Goal: Task Accomplishment & Management: Manage account settings

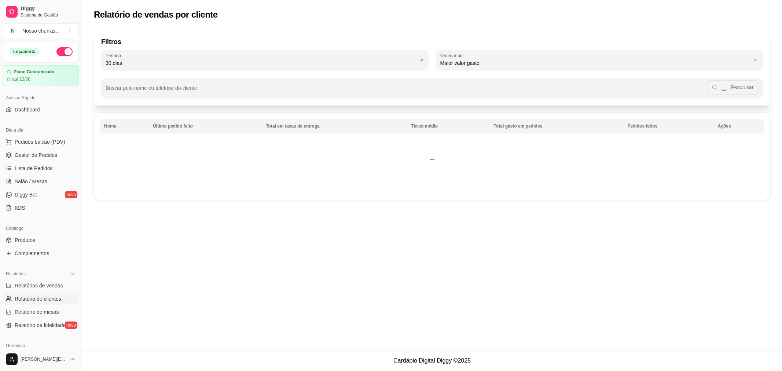
select select "30"
select select "HIGHEST_TOTAL_SPENT_WITH_ORDERS"
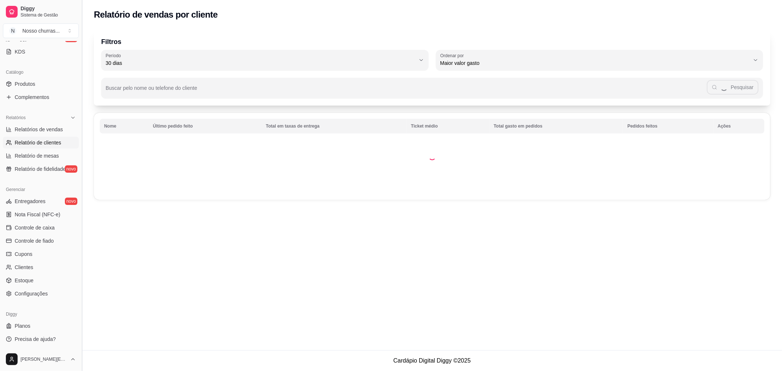
click at [80, 65] on button "Toggle Sidebar" at bounding box center [82, 185] width 6 height 371
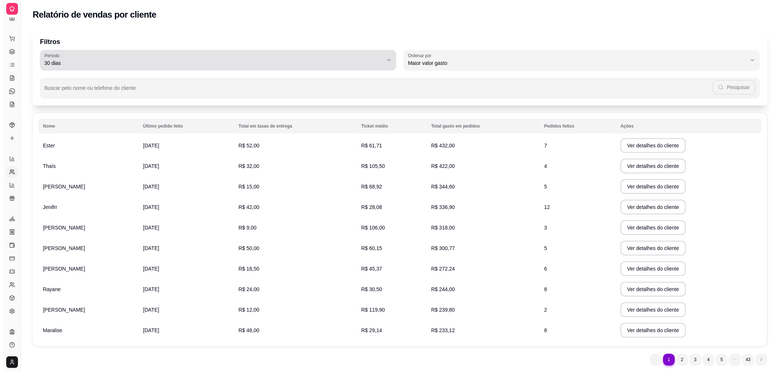
scroll to position [8, 0]
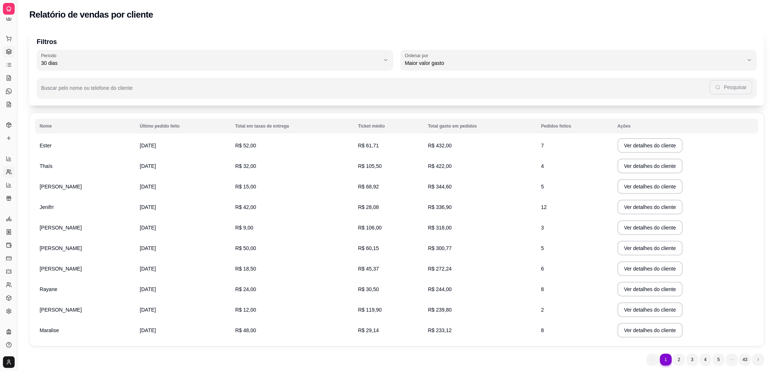
click at [9, 52] on icon at bounding box center [9, 52] width 6 height 6
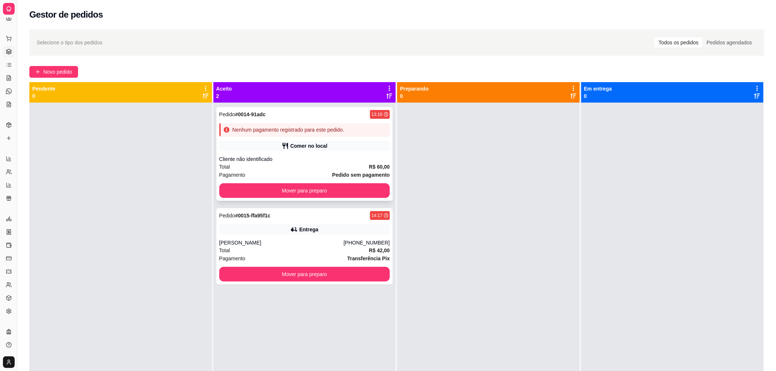
click at [309, 133] on div "Nenhum pagamento registrado para este pedido." at bounding box center [289, 129] width 112 height 7
click at [232, 243] on div "[PERSON_NAME]" at bounding box center [281, 242] width 124 height 7
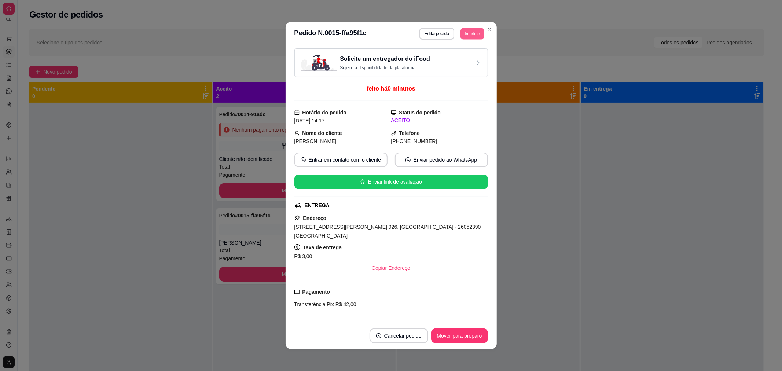
click at [472, 39] on button "Imprimir" at bounding box center [473, 33] width 24 height 11
click at [452, 58] on button "IMPRESSORA" at bounding box center [455, 59] width 51 height 11
click at [473, 29] on button "Imprimir" at bounding box center [473, 33] width 24 height 11
click at [456, 56] on button "IMPRESSORA" at bounding box center [455, 59] width 51 height 11
click at [456, 56] on div "Solicite um entregador do iFood Sujeito a disponibilidade da plataforma" at bounding box center [391, 63] width 181 height 16
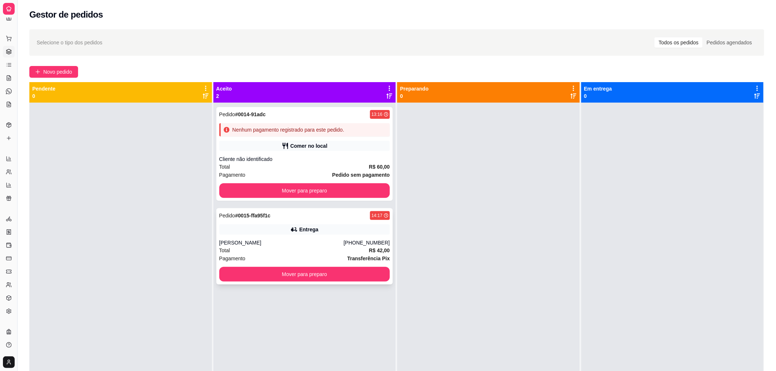
click at [262, 233] on div "Entrega" at bounding box center [304, 229] width 171 height 10
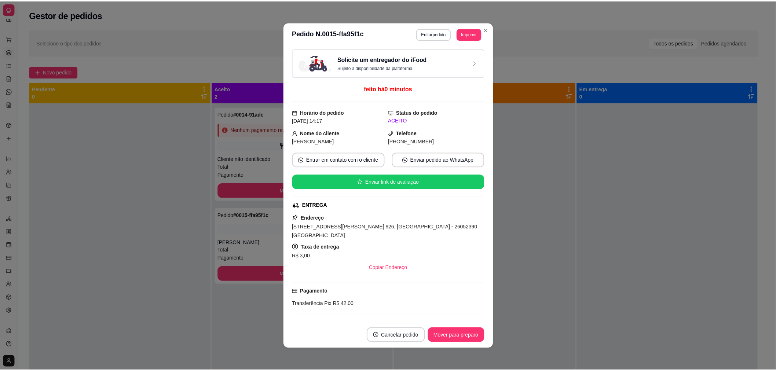
scroll to position [135, 0]
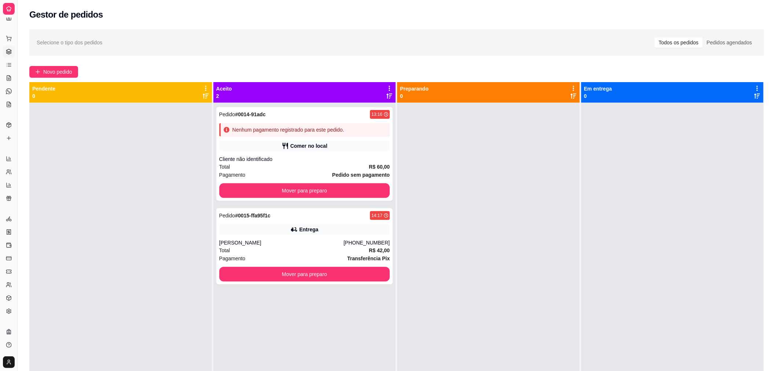
drag, startPoint x: 12, startPoint y: 206, endPoint x: 8, endPoint y: 321, distance: 114.5
click at [8, 321] on div "Loja aberta Plano Customizado até 13/08 Acesso Rápido Dashboard Dia a dia Pedid…" at bounding box center [8, 186] width 17 height 336
click at [10, 310] on icon at bounding box center [9, 311] width 4 height 5
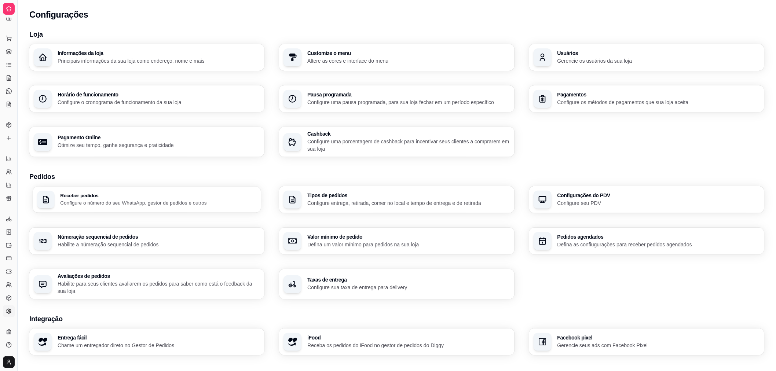
click at [154, 195] on h3 "Receber pedidos" at bounding box center [158, 195] width 197 height 5
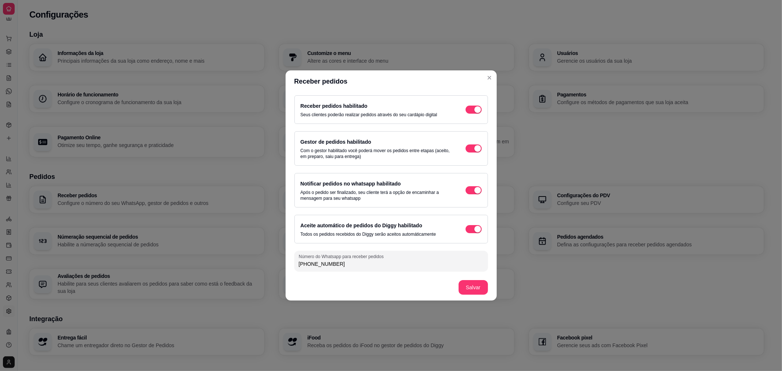
click at [486, 72] on header "Receber pedidos" at bounding box center [391, 81] width 211 height 22
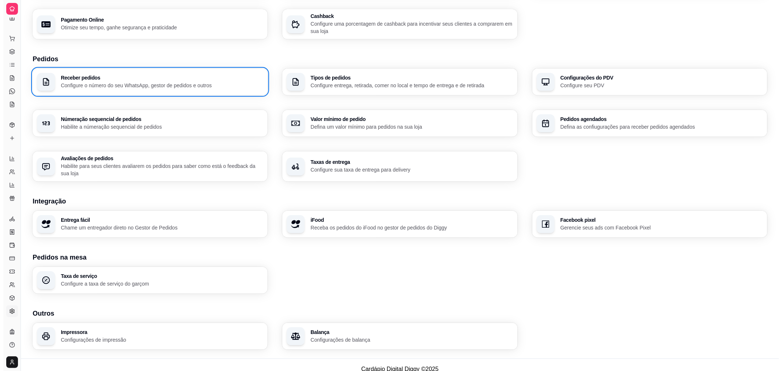
scroll to position [126, 0]
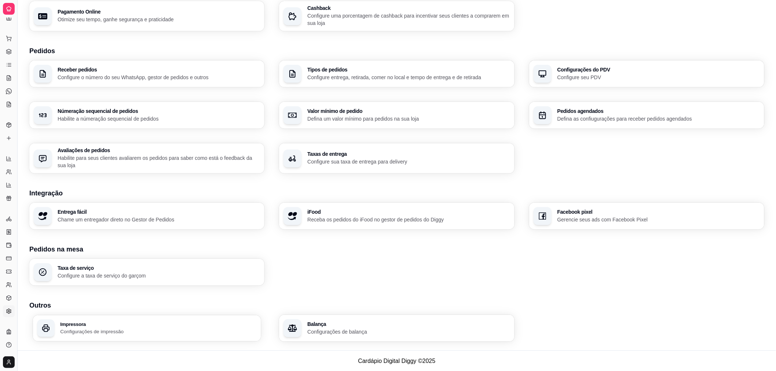
click at [53, 327] on div "Impressora Configurações de impressão" at bounding box center [147, 328] width 228 height 26
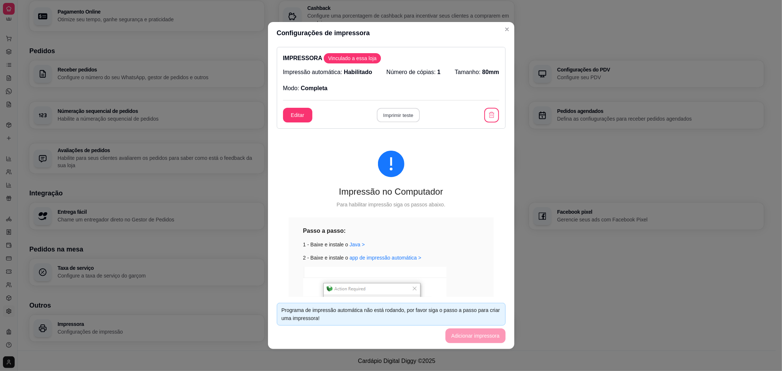
click at [404, 113] on button "Imprimir teste" at bounding box center [398, 115] width 43 height 14
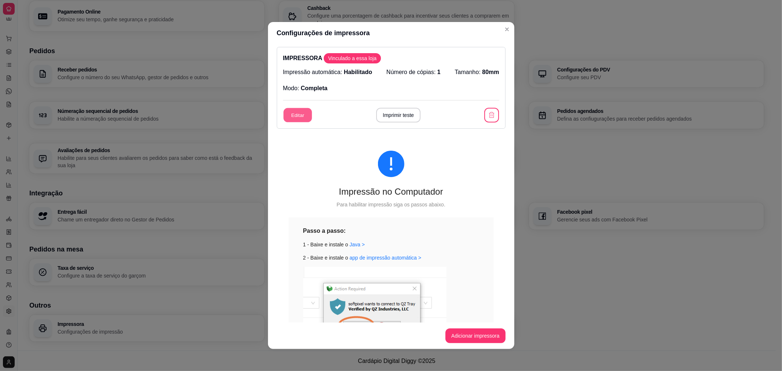
click at [300, 111] on button "Editar" at bounding box center [297, 115] width 29 height 14
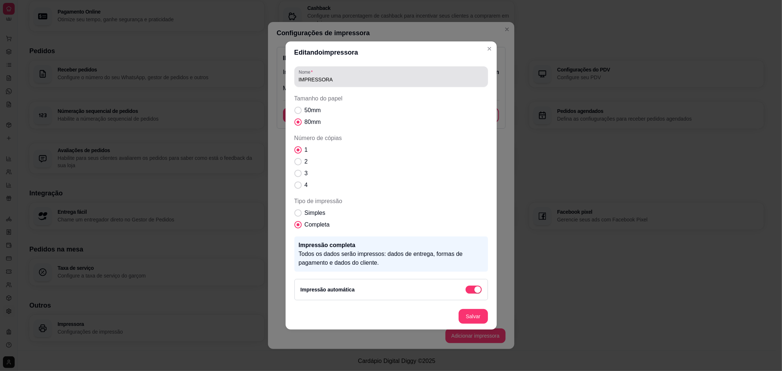
click at [324, 85] on div "Nome IMPRESSORA" at bounding box center [391, 76] width 194 height 21
drag, startPoint x: 324, startPoint y: 85, endPoint x: 325, endPoint y: 77, distance: 8.1
click at [325, 77] on div "Nome IMPRESSORA" at bounding box center [391, 76] width 194 height 21
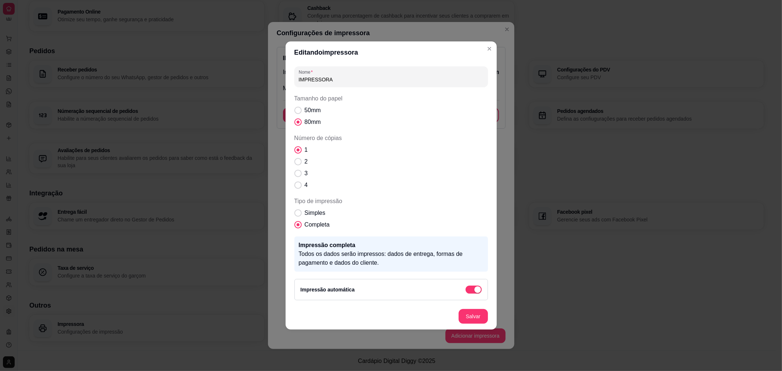
click at [325, 77] on input "IMPRESSORA" at bounding box center [391, 79] width 185 height 7
click at [310, 113] on span "50mm" at bounding box center [313, 110] width 16 height 9
click at [299, 113] on input "50mm" at bounding box center [296, 114] width 5 height 5
radio input "true"
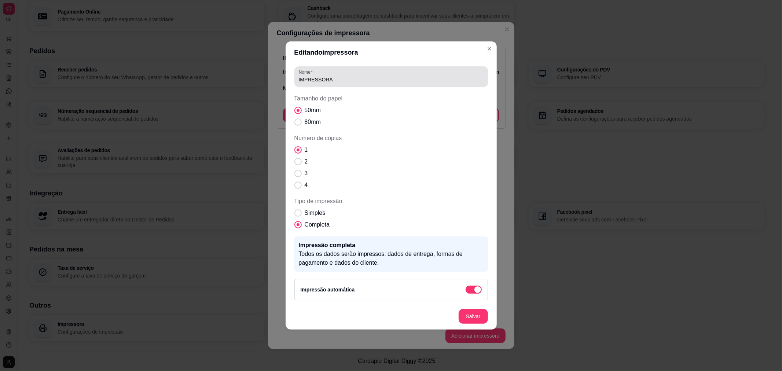
click at [367, 86] on div "Nome IMPRESSORA" at bounding box center [391, 76] width 194 height 21
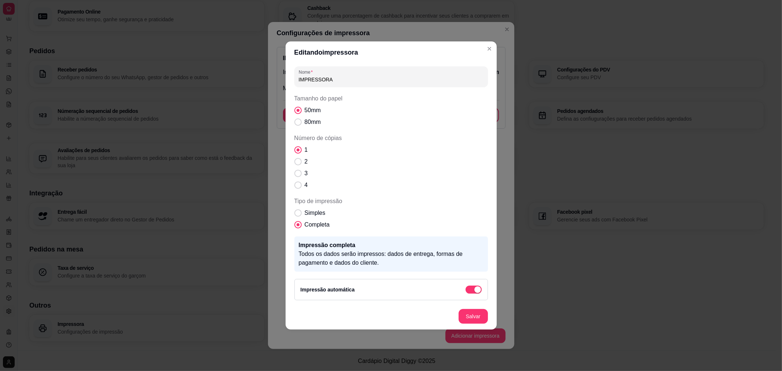
click at [393, 79] on input "IMPRESSORA" at bounding box center [391, 79] width 185 height 7
click at [471, 224] on div "Simples Completa" at bounding box center [391, 219] width 194 height 21
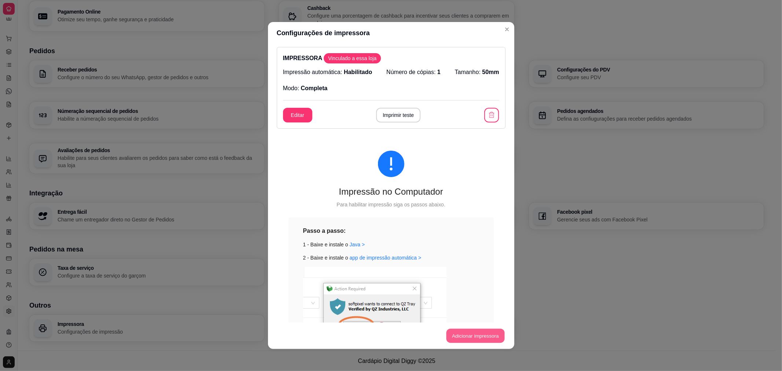
click at [472, 330] on button "Adicionar impressora" at bounding box center [475, 336] width 58 height 14
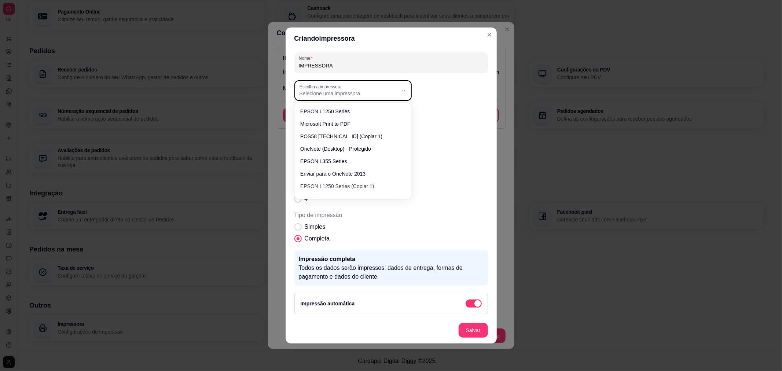
click at [391, 81] on button "Escolha a impressora: Selecione uma impressora" at bounding box center [352, 90] width 117 height 21
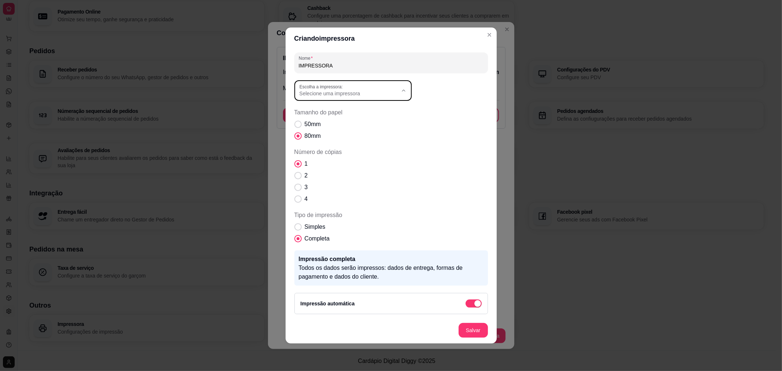
click at [339, 134] on span "POS58 10.0.0.6 (Copiar 1)" at bounding box center [349, 135] width 94 height 7
type input "POS58 10.0.0.6 (Copiar 1)"
select select "POS58 10.0.0.6 (Copiar 1)"
click at [313, 121] on span "50mm" at bounding box center [313, 124] width 16 height 9
click at [299, 126] on input "50mm" at bounding box center [296, 128] width 5 height 5
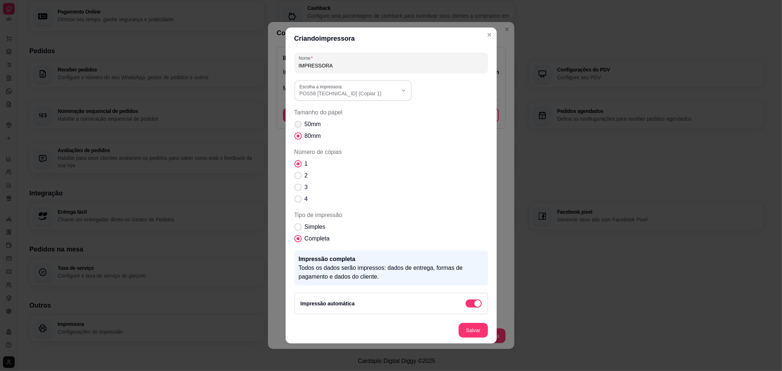
radio input "true"
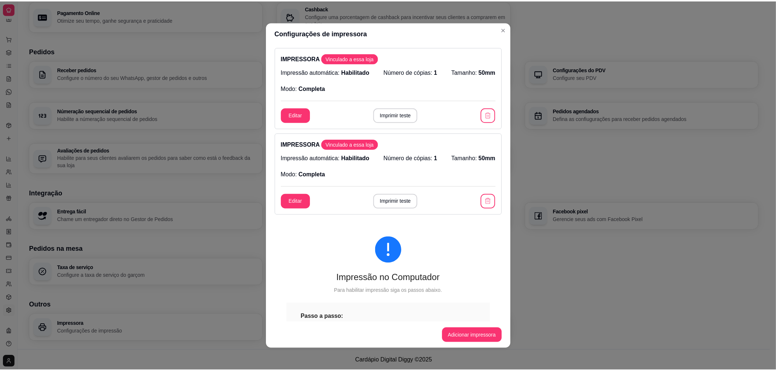
scroll to position [191, 0]
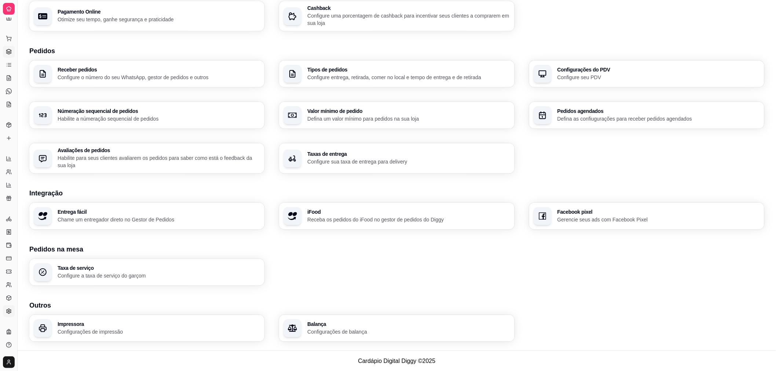
click at [5, 49] on link "Gestor de Pedidos" at bounding box center [9, 52] width 12 height 12
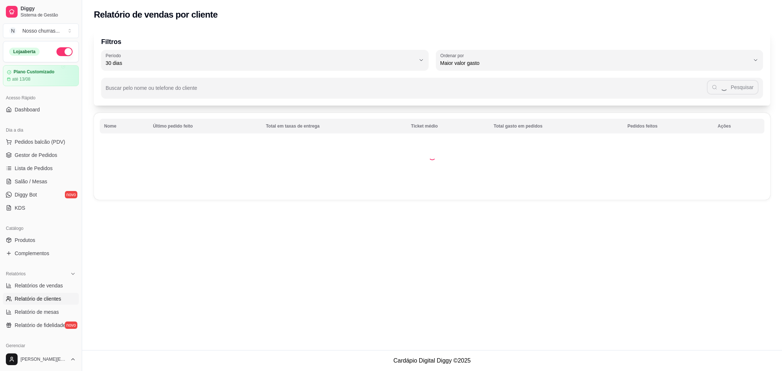
select select "30"
select select "HIGHEST_TOTAL_SPENT_WITH_ORDERS"
click at [26, 288] on span "Relatórios de vendas" at bounding box center [39, 285] width 48 height 7
select select "ALL"
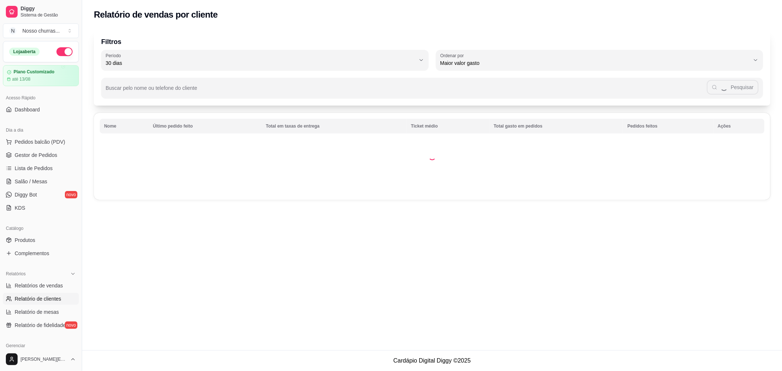
select select "0"
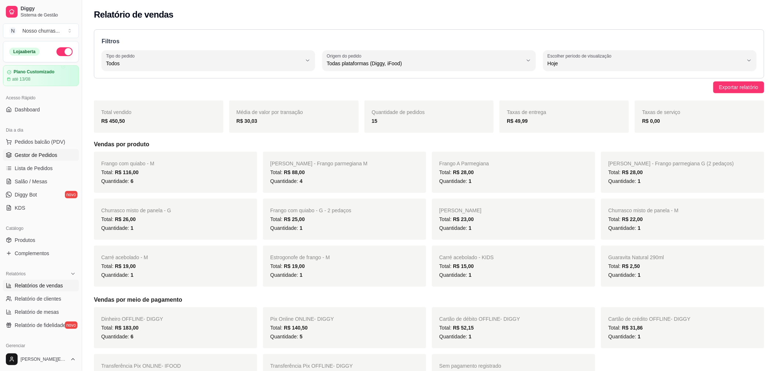
click at [23, 153] on span "Gestor de Pedidos" at bounding box center [36, 154] width 43 height 7
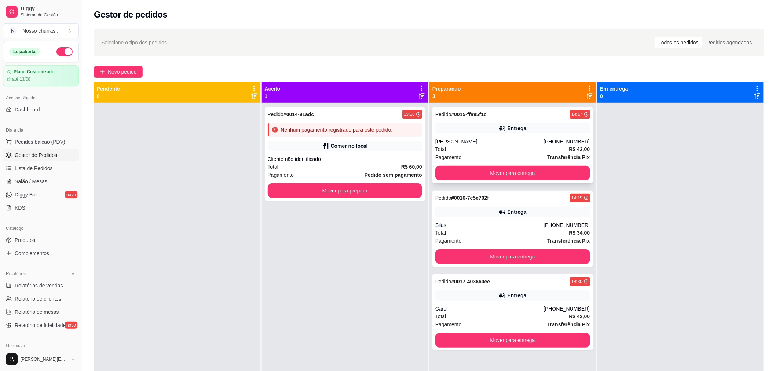
click at [532, 140] on div "[PERSON_NAME]" at bounding box center [489, 141] width 108 height 7
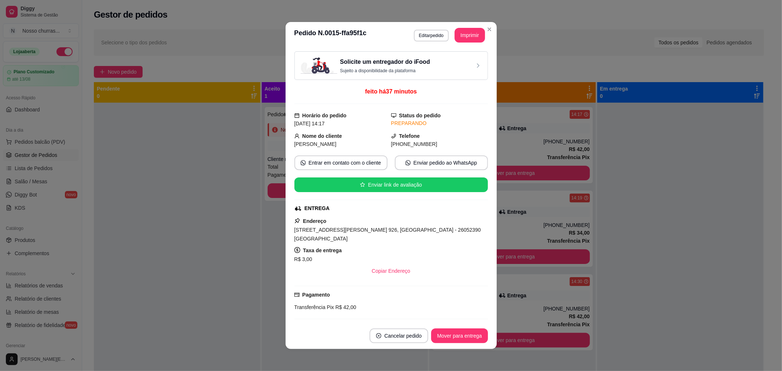
click at [478, 271] on div "Solicite um entregador do iFood Sujeito a disponibilidade da plataforma feito h…" at bounding box center [391, 185] width 194 height 268
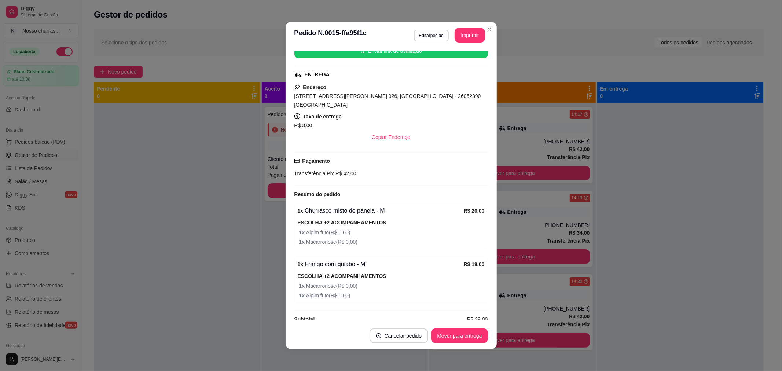
scroll to position [137, 0]
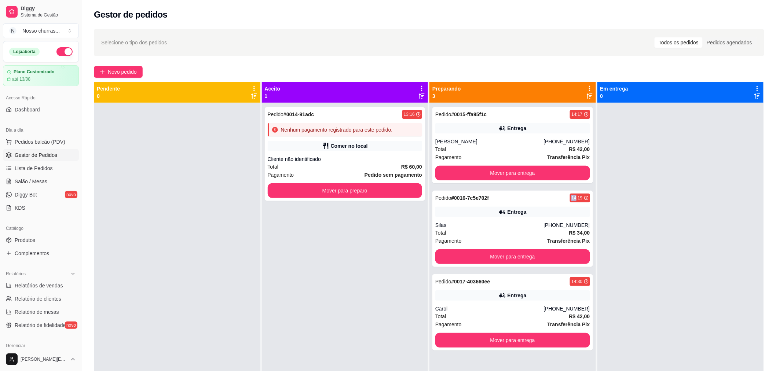
click at [557, 199] on div "Pedido # 0016-7c5e702f 14:19" at bounding box center [512, 198] width 155 height 9
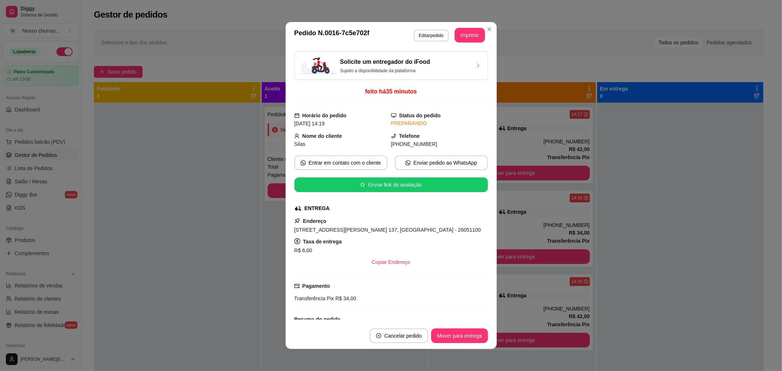
click at [485, 287] on div "Solicite um entregador do iFood Sujeito a disponibilidade da plataforma feito h…" at bounding box center [391, 185] width 211 height 274
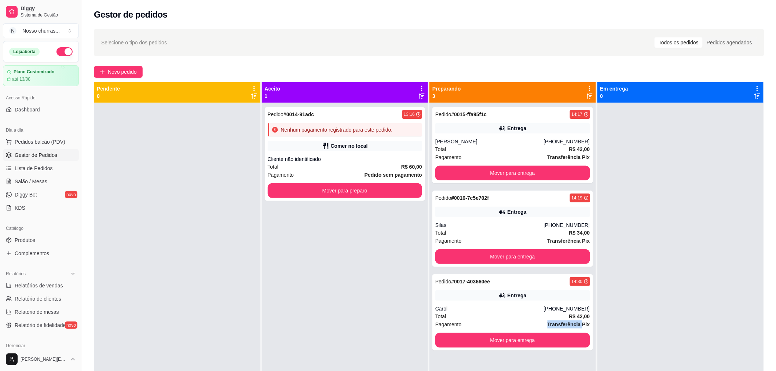
click at [537, 322] on div "Pagamento Transferência Pix" at bounding box center [512, 325] width 155 height 8
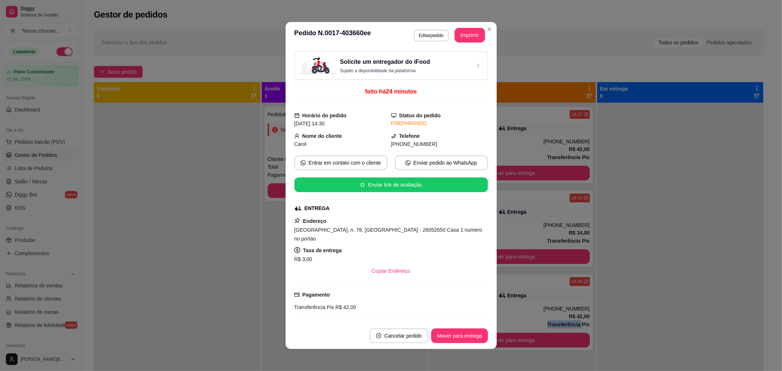
scroll to position [156, 0]
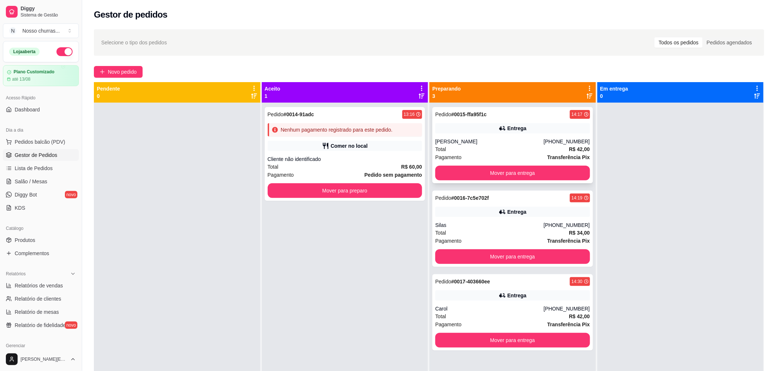
click at [581, 142] on div "[PHONE_NUMBER]" at bounding box center [566, 141] width 46 height 7
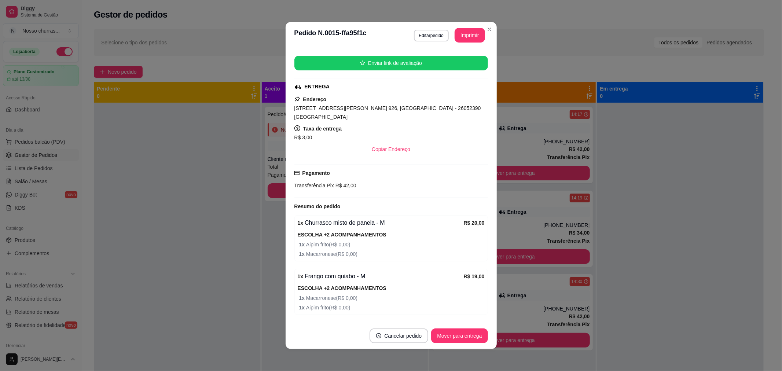
scroll to position [137, 0]
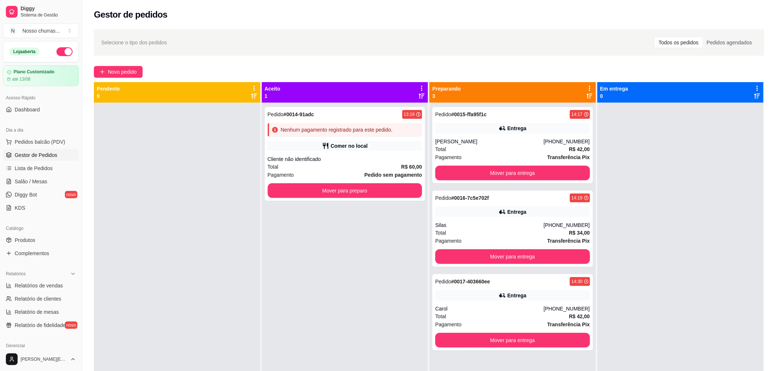
click at [539, 310] on div "Carol" at bounding box center [489, 308] width 108 height 7
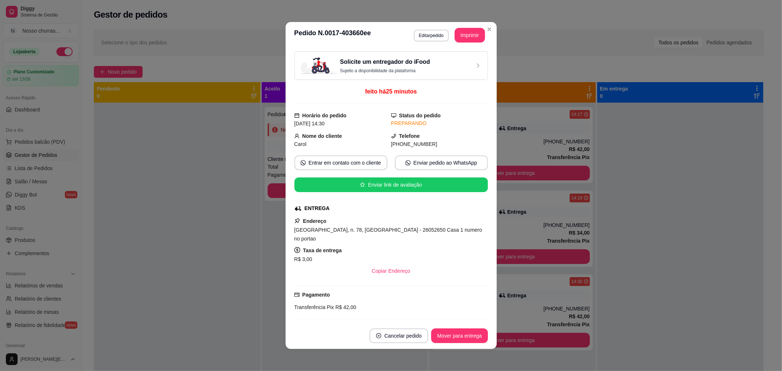
click at [477, 276] on div "Solicite um entregador do iFood Sujeito a disponibilidade da plataforma feito h…" at bounding box center [391, 185] width 194 height 268
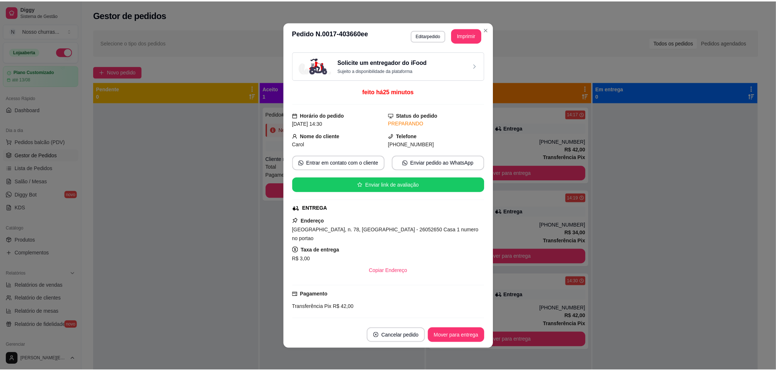
scroll to position [156, 0]
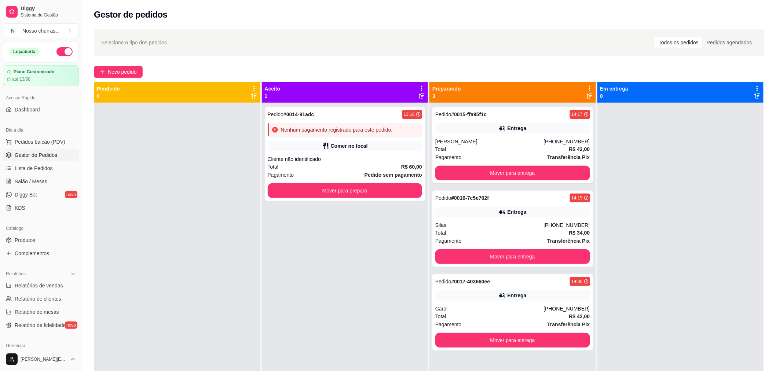
click at [34, 292] on ul "Relatórios de vendas Relatório de clientes Relatório de mesas Relatório de fide…" at bounding box center [41, 305] width 76 height 51
click at [32, 289] on span "Relatórios de vendas" at bounding box center [39, 285] width 48 height 7
select select "ALL"
select select "0"
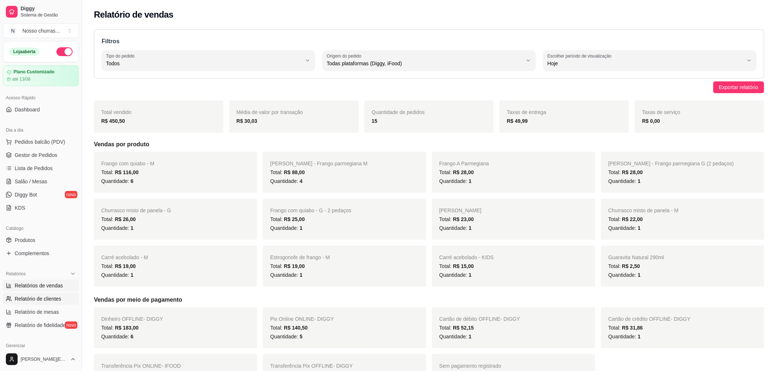
click at [39, 297] on span "Relatório de clientes" at bounding box center [38, 298] width 47 height 7
select select "30"
select select "HIGHEST_TOTAL_SPENT_WITH_ORDERS"
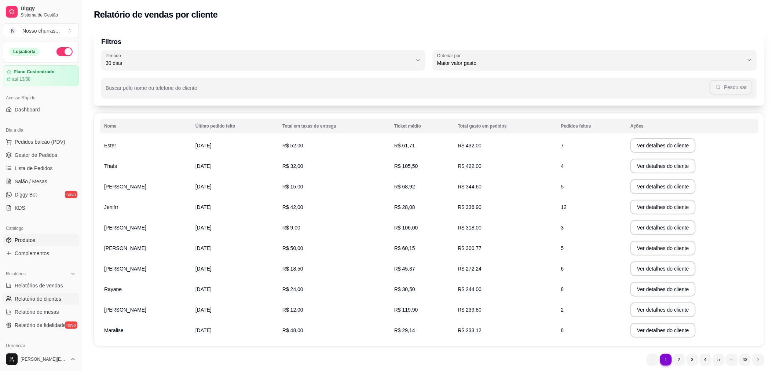
click at [34, 241] on span "Produtos" at bounding box center [25, 240] width 21 height 7
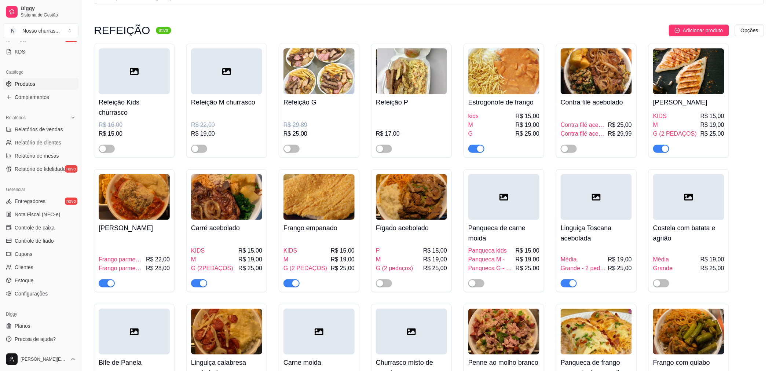
scroll to position [373, 0]
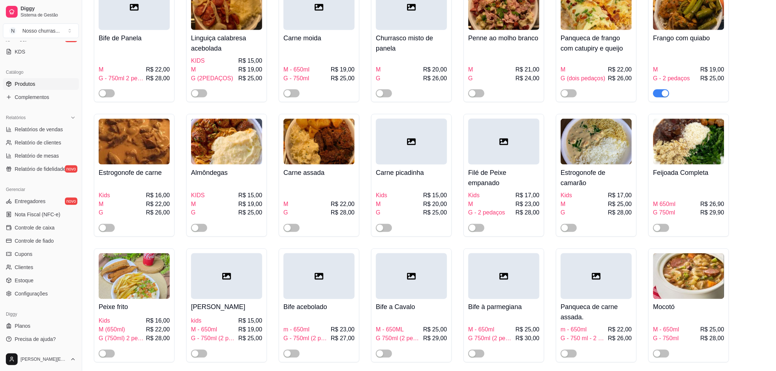
click at [667, 91] on div "button" at bounding box center [665, 93] width 7 height 7
click at [19, 140] on span "Relatório de clientes" at bounding box center [38, 142] width 47 height 7
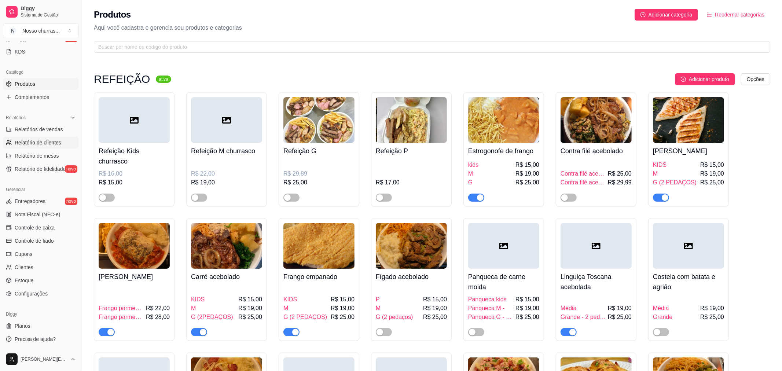
select select "30"
select select "HIGHEST_TOTAL_SPENT_WITH_ORDERS"
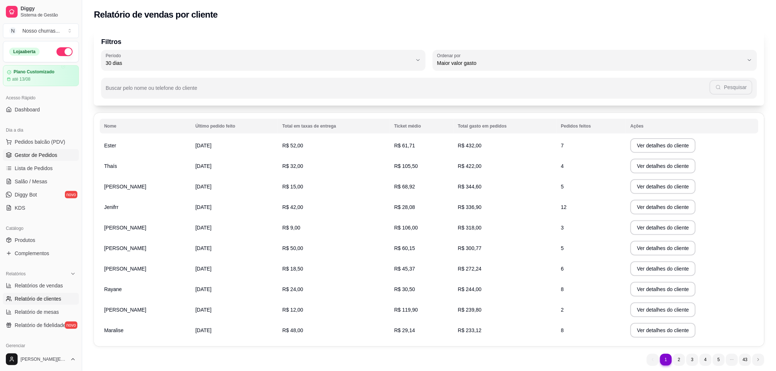
click at [26, 152] on span "Gestor de Pedidos" at bounding box center [36, 154] width 43 height 7
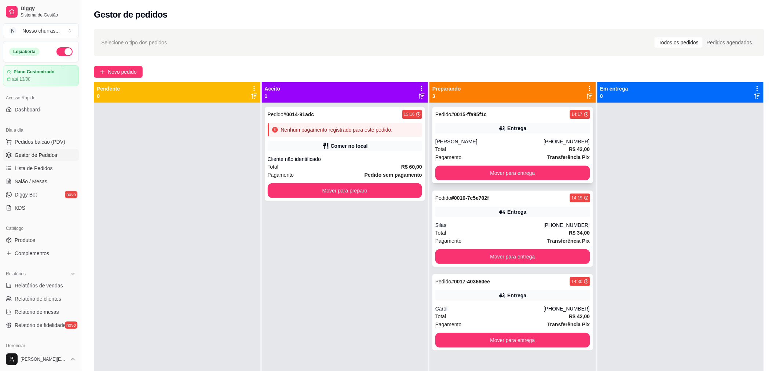
click at [456, 129] on div "Entrega" at bounding box center [512, 128] width 155 height 10
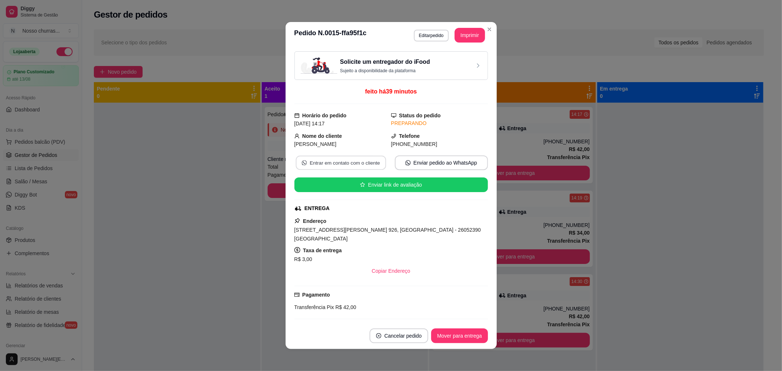
click at [318, 160] on button "Entrar em contato com o cliente" at bounding box center [341, 163] width 90 height 14
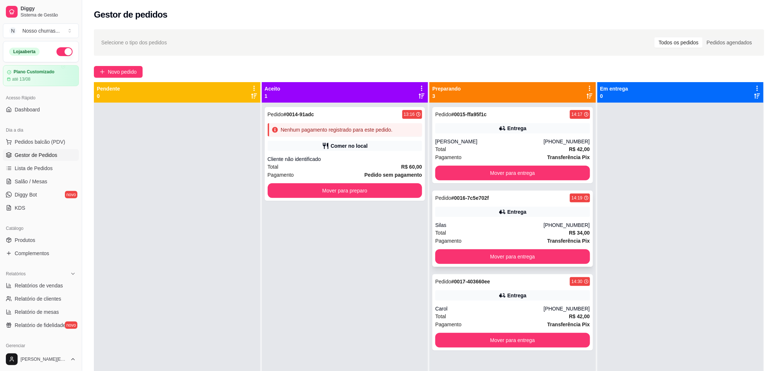
click at [460, 209] on div "Entrega" at bounding box center [512, 212] width 155 height 10
click at [513, 177] on button "Mover para entrega" at bounding box center [512, 173] width 150 height 14
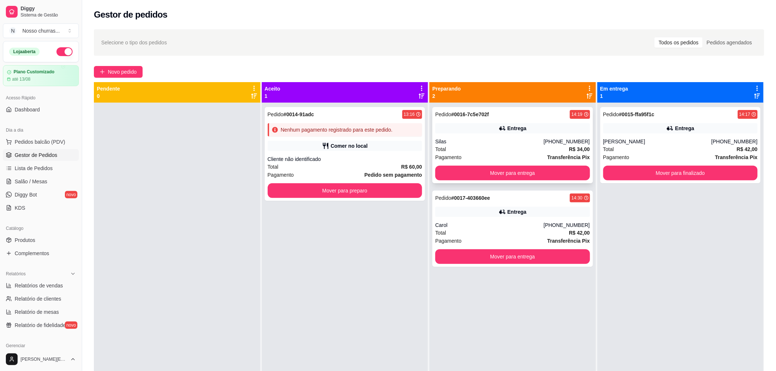
click at [517, 149] on div "Total R$ 34,00" at bounding box center [512, 149] width 155 height 8
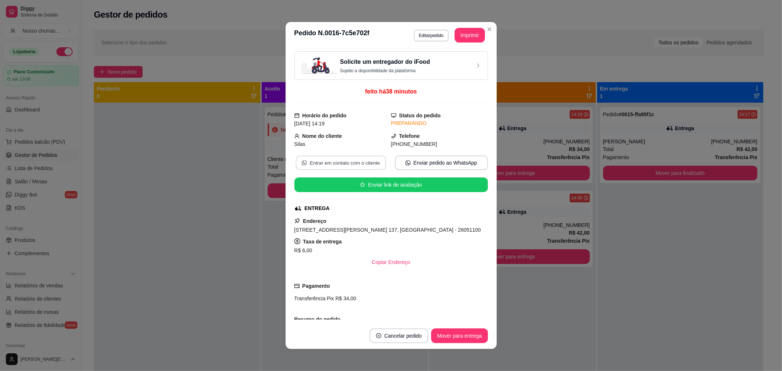
click at [337, 162] on button "Entrar em contato com o cliente" at bounding box center [341, 163] width 90 height 14
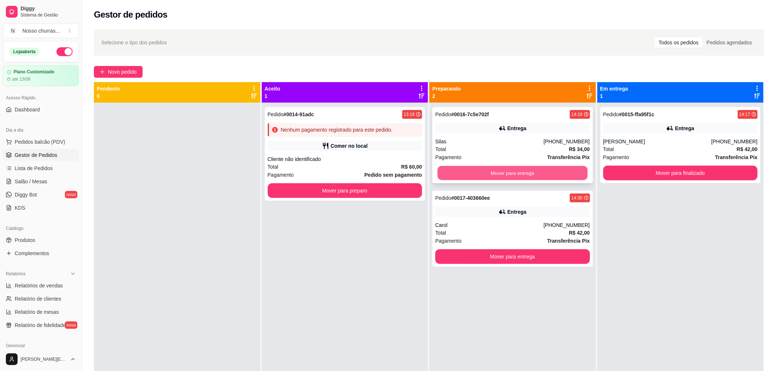
click at [515, 172] on button "Mover para entrega" at bounding box center [512, 173] width 150 height 14
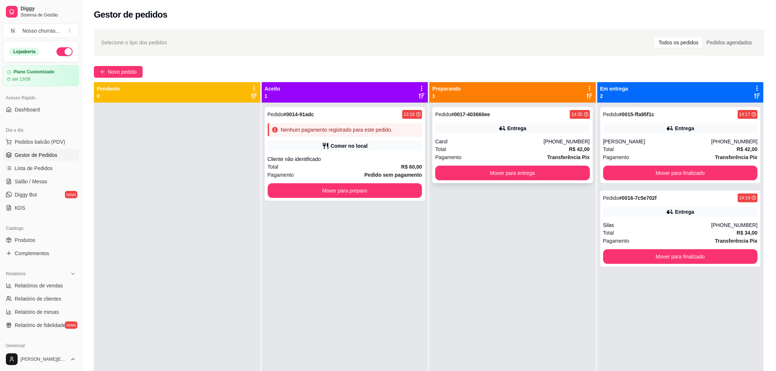
click at [518, 143] on div "Carol" at bounding box center [489, 141] width 108 height 7
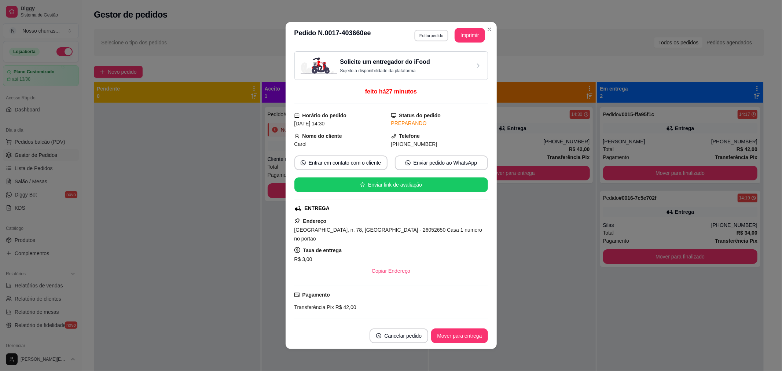
click at [435, 37] on button "Editar pedido" at bounding box center [431, 35] width 34 height 11
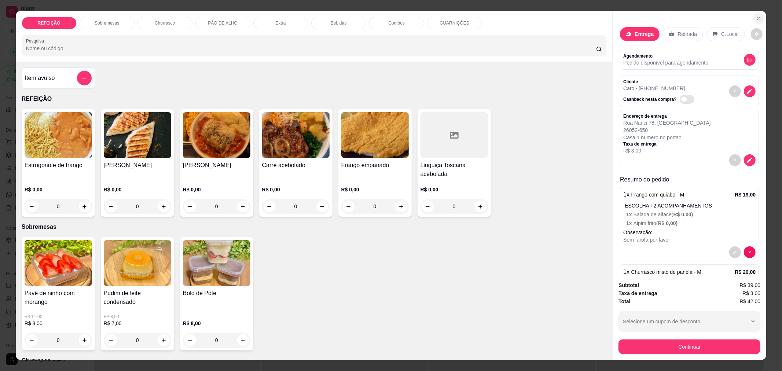
click at [758, 17] on icon "Close" at bounding box center [759, 18] width 3 height 3
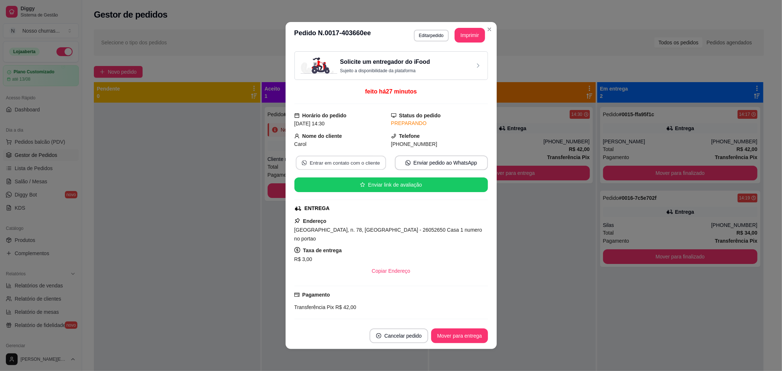
click at [365, 159] on button "Entrar em contato com o cliente" at bounding box center [341, 163] width 90 height 14
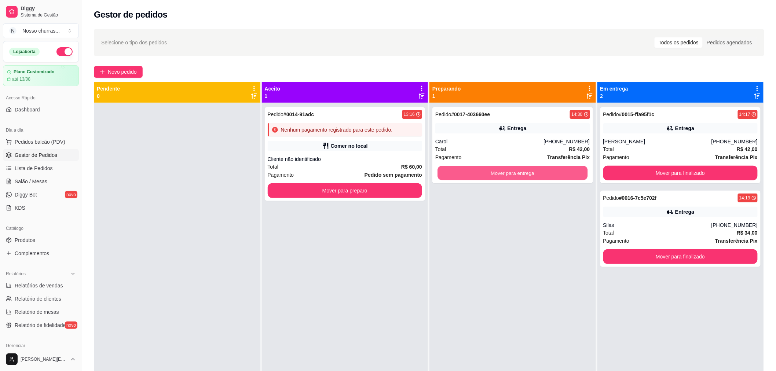
click at [521, 177] on button "Mover para entrega" at bounding box center [512, 173] width 150 height 14
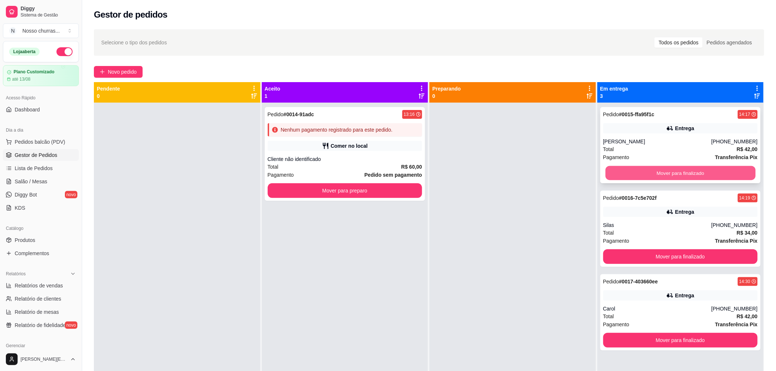
click at [636, 171] on button "Mover para finalizado" at bounding box center [680, 173] width 150 height 14
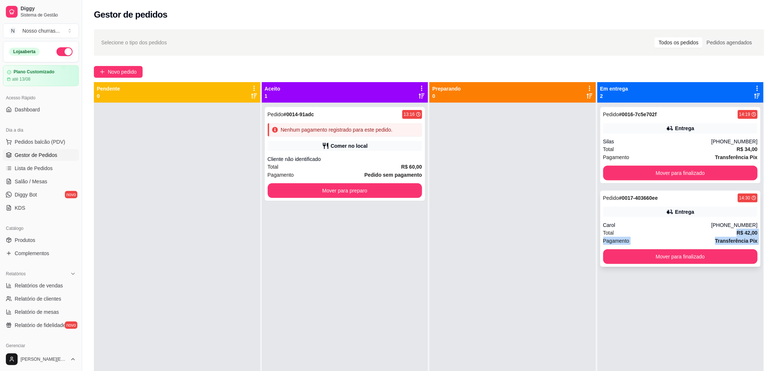
drag, startPoint x: 620, startPoint y: 284, endPoint x: 619, endPoint y: 232, distance: 52.1
click at [619, 232] on div "Pedido # 0016-7c5e702f 14:19 Entrega Silas [PHONE_NUMBER] Total R$ 34,00 Pagame…" at bounding box center [680, 288] width 166 height 371
click at [619, 232] on div "Total R$ 42,00" at bounding box center [680, 233] width 155 height 8
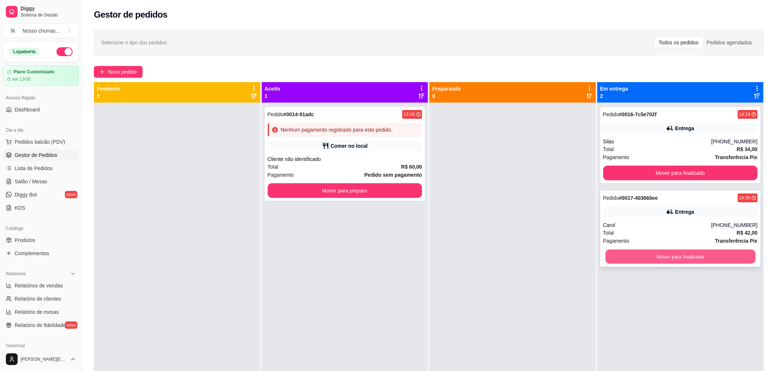
click at [605, 250] on button "Mover para finalizado" at bounding box center [680, 257] width 150 height 14
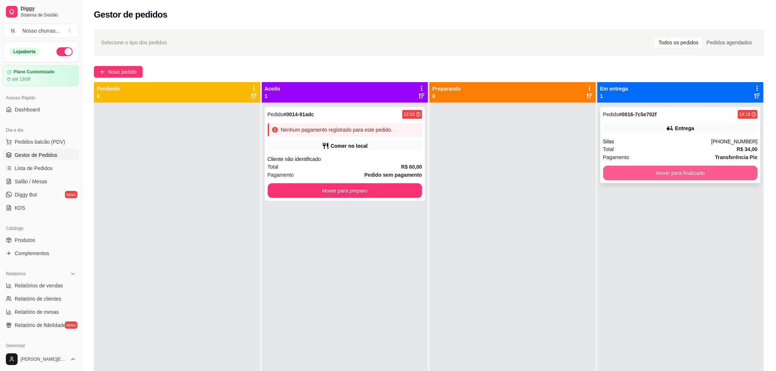
click at [623, 171] on button "Mover para finalizado" at bounding box center [680, 173] width 155 height 15
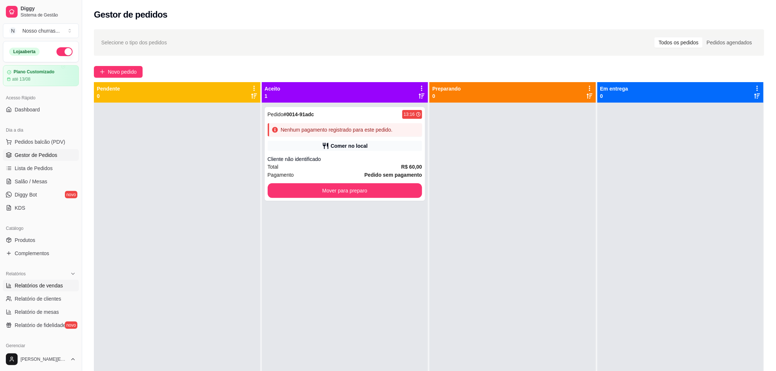
click at [55, 288] on span "Relatórios de vendas" at bounding box center [39, 285] width 48 height 7
select select "ALL"
select select "0"
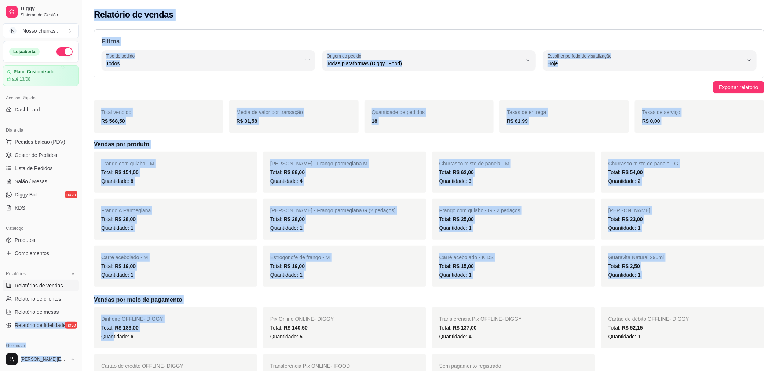
drag, startPoint x: 112, startPoint y: 342, endPoint x: 70, endPoint y: 335, distance: 42.7
click at [19, 109] on span "Dashboard" at bounding box center [27, 109] width 25 height 7
